Goal: Information Seeking & Learning: Learn about a topic

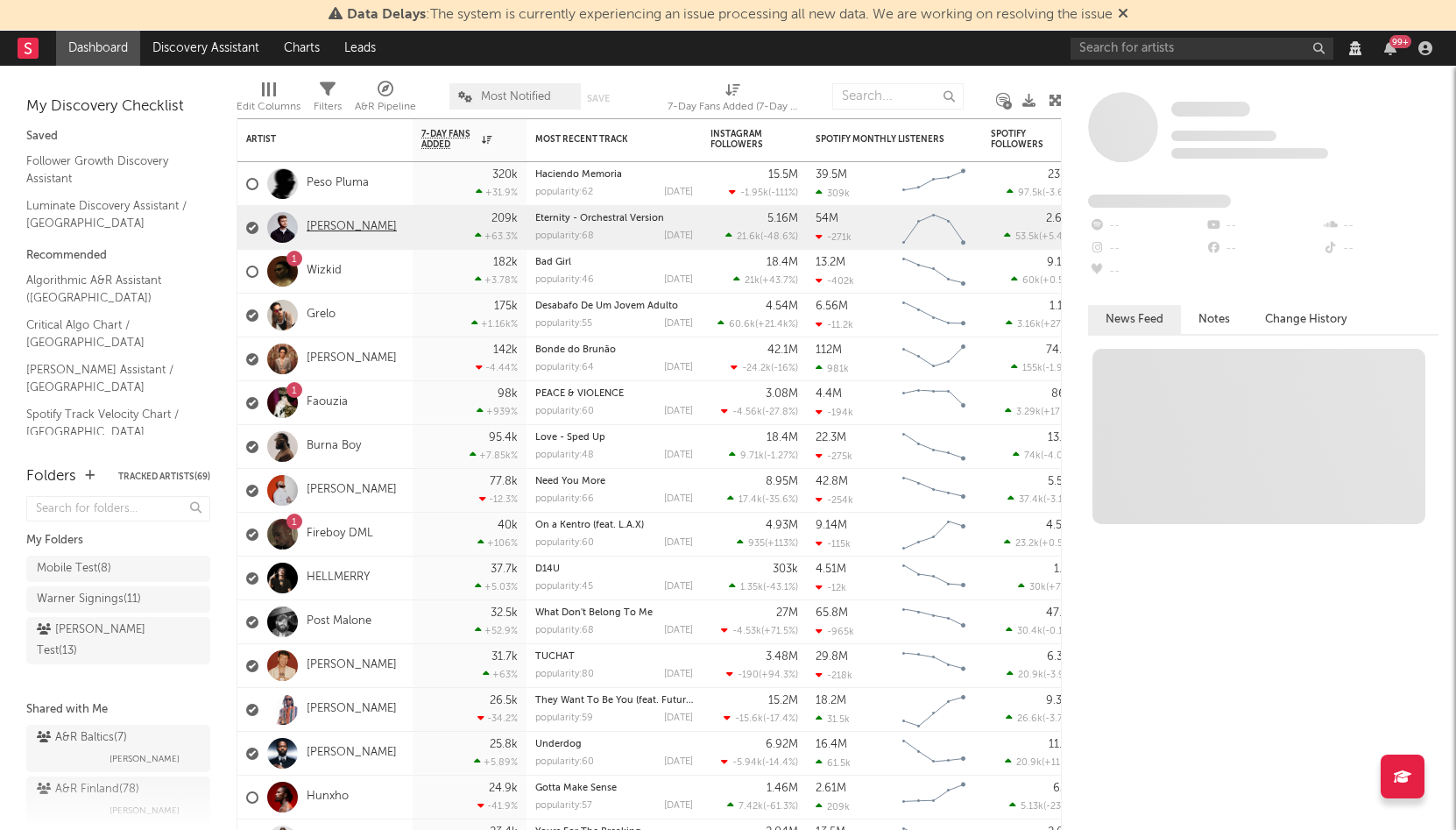
click at [341, 224] on link "[PERSON_NAME]" at bounding box center [352, 227] width 91 height 15
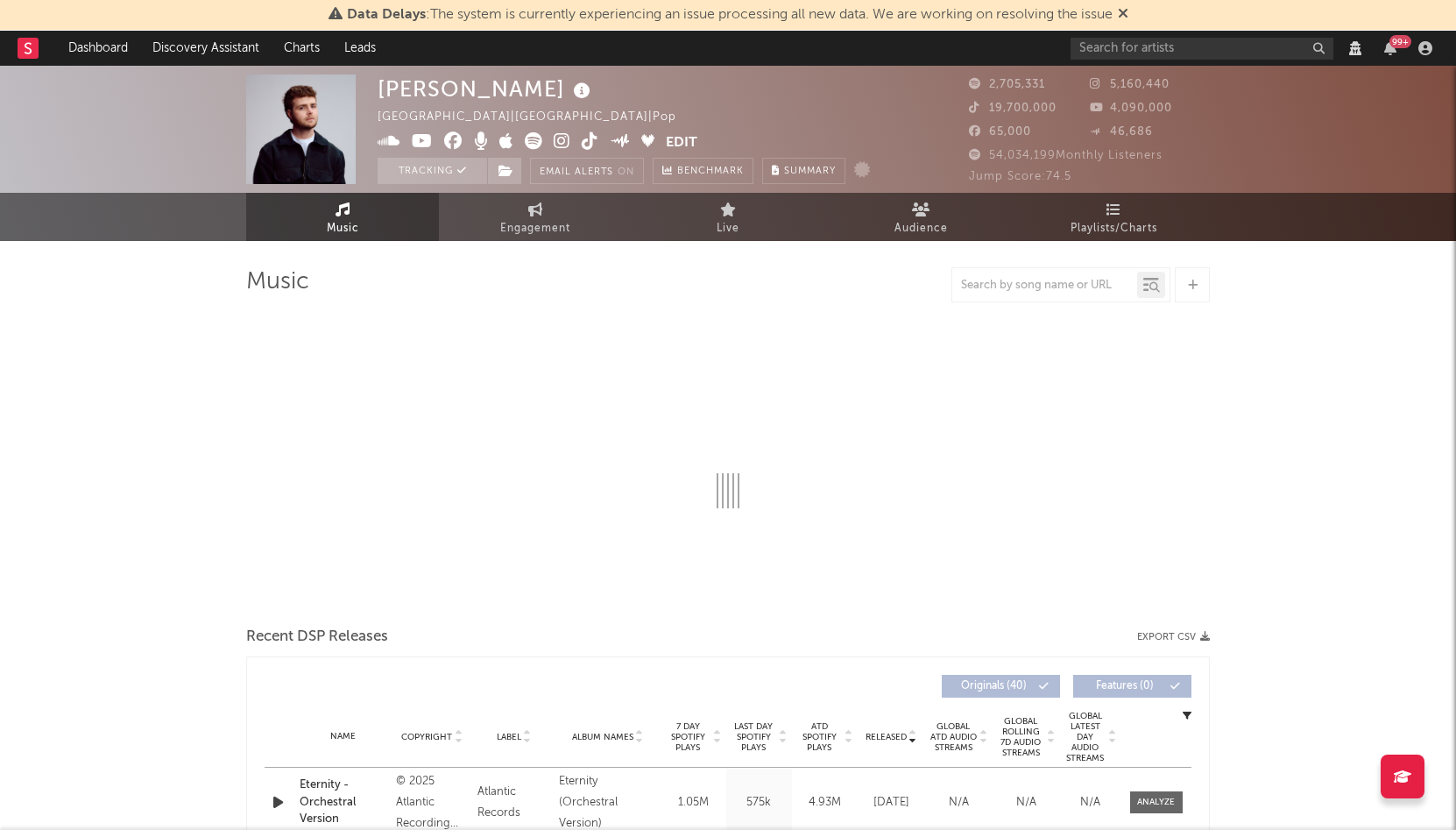
select select "View all"
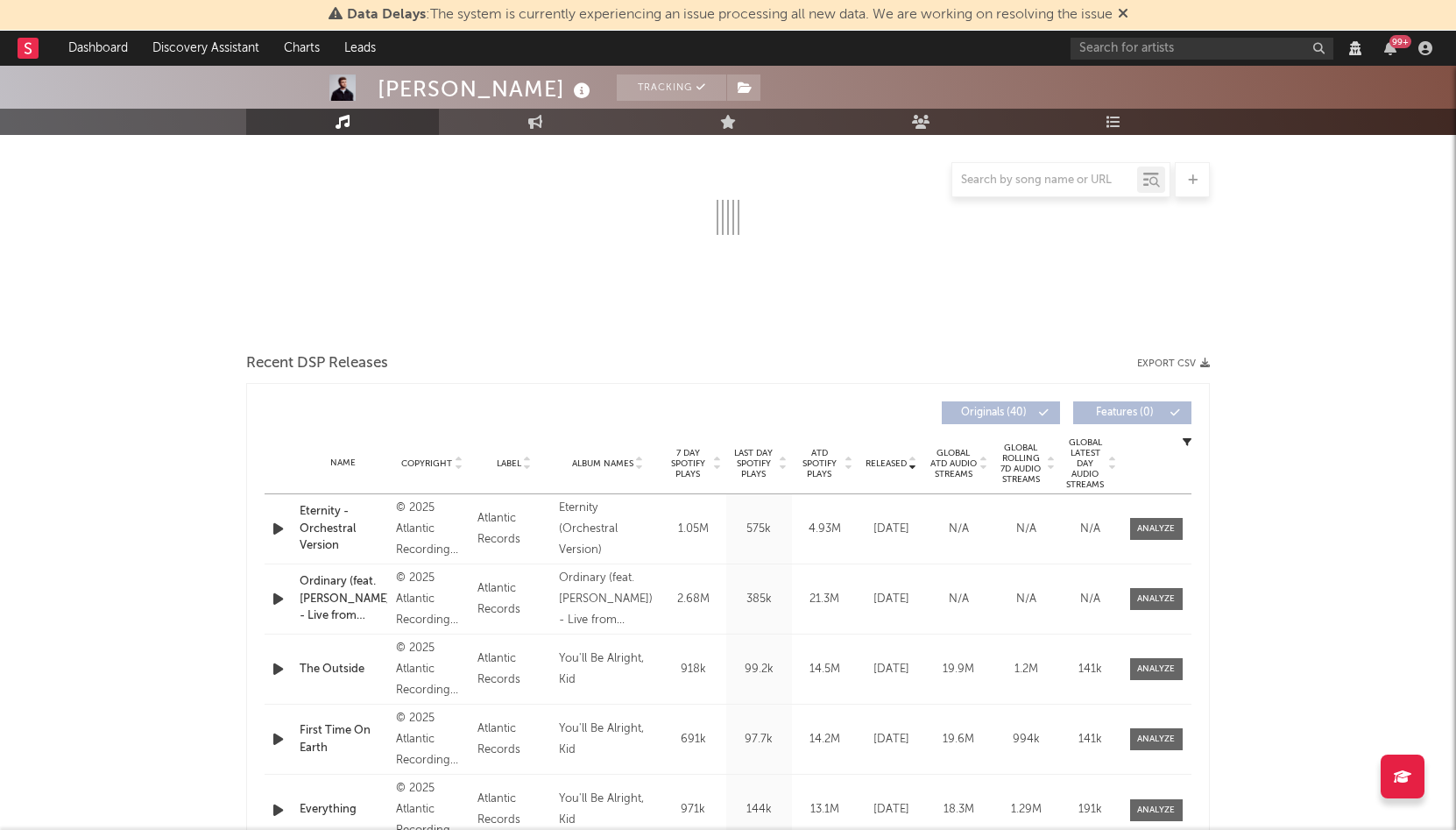
scroll to position [276, 0]
click at [1143, 517] on span at bounding box center [1156, 526] width 52 height 22
select select "View all"
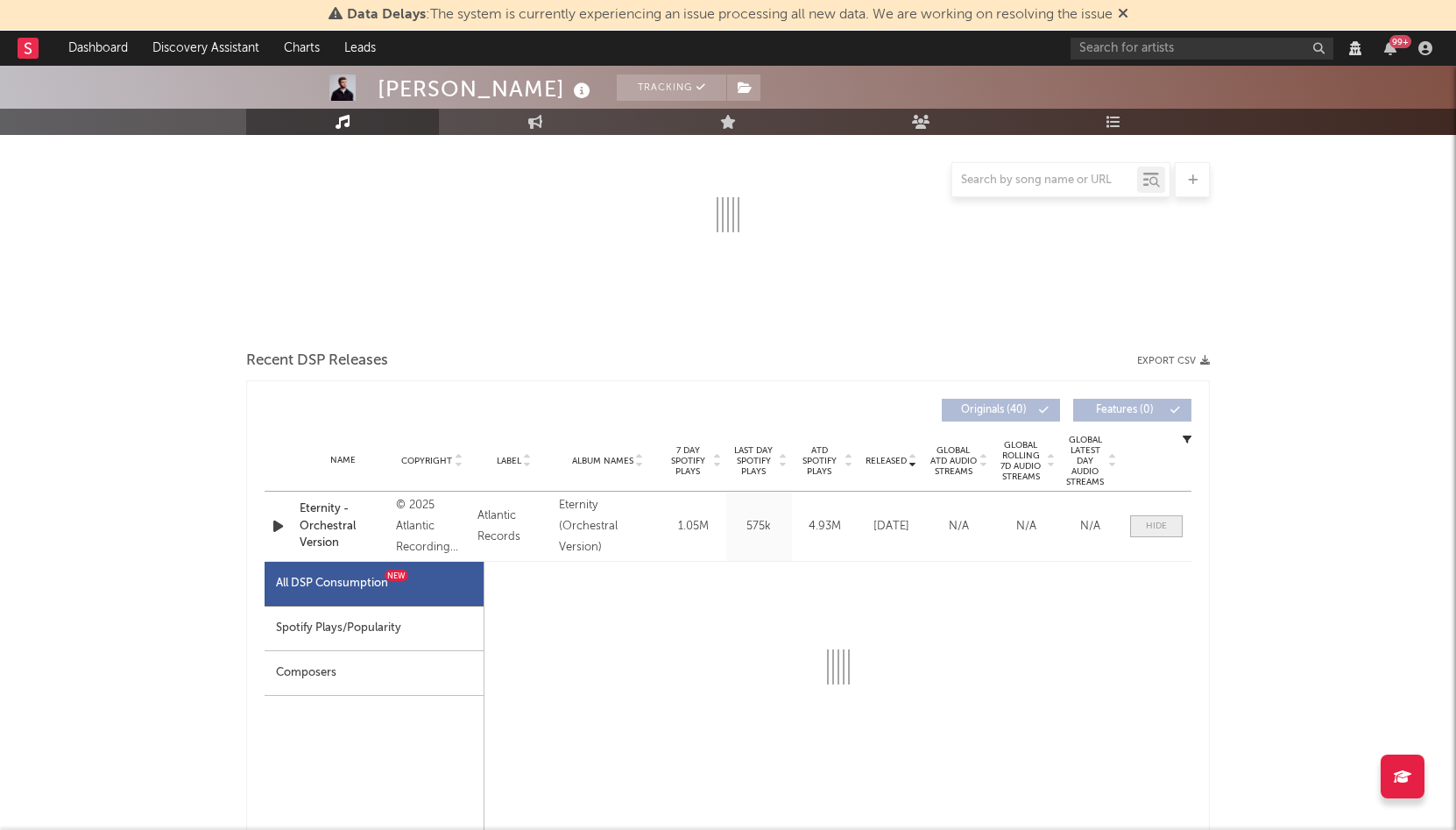
select select "6m"
select select "View all"
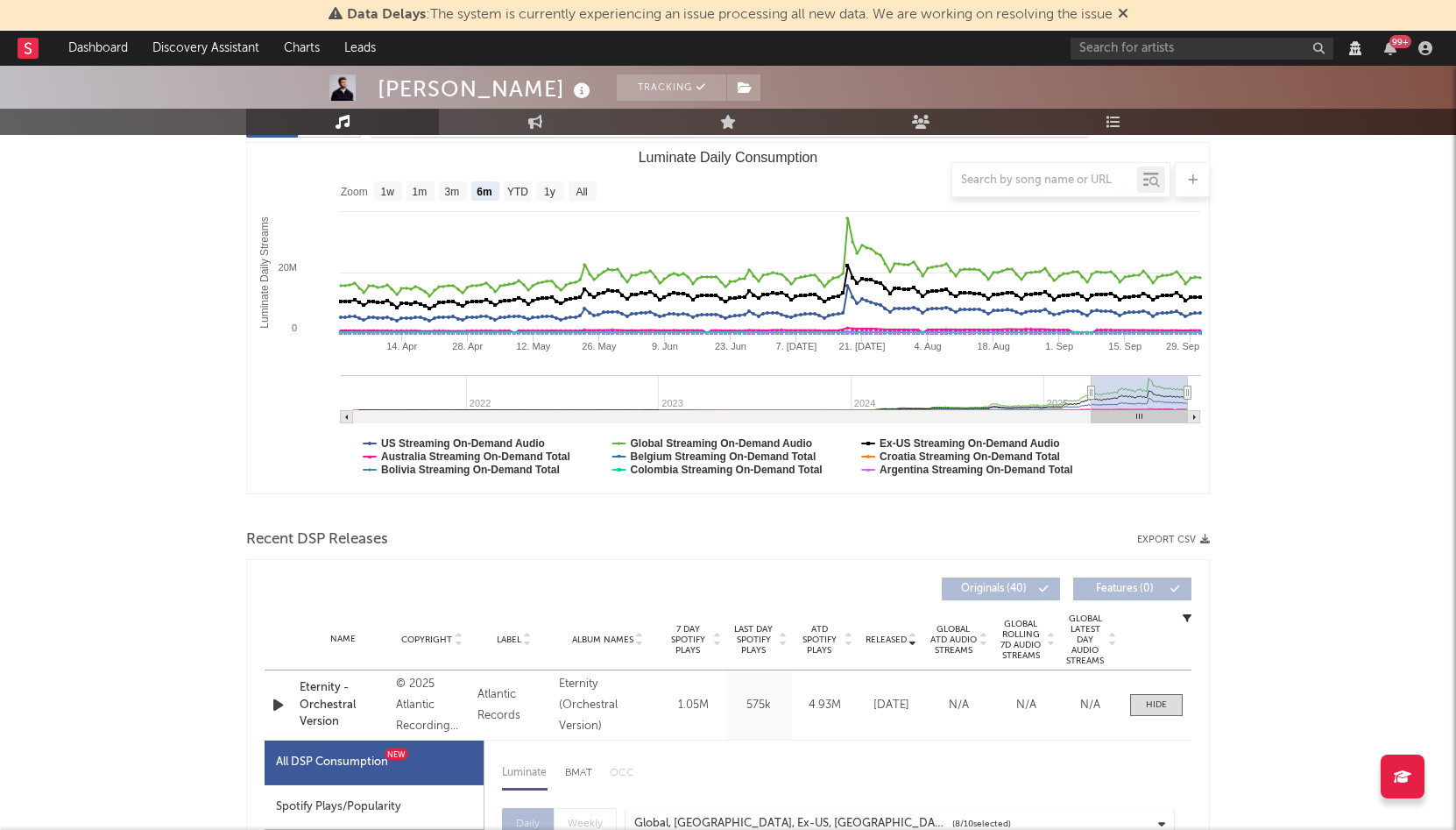
click at [888, 645] on span "Released" at bounding box center [886, 639] width 41 height 10
